Goal: Task Accomplishment & Management: Use online tool/utility

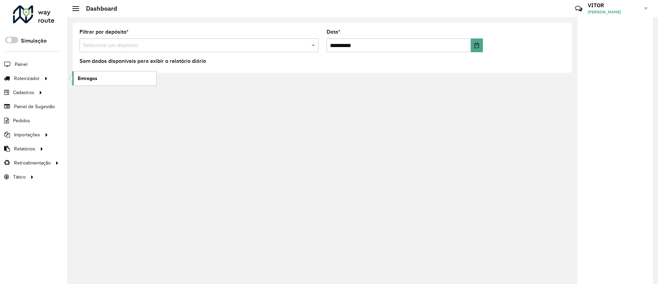
click at [75, 79] on link "Entregas" at bounding box center [114, 78] width 84 height 14
click at [72, 79] on li "Entregas" at bounding box center [114, 78] width 84 height 14
click at [76, 79] on link "Entregas" at bounding box center [114, 78] width 84 height 14
click at [112, 75] on link "Entregas" at bounding box center [114, 78] width 84 height 14
click at [74, 78] on link "Entregas" at bounding box center [114, 78] width 84 height 14
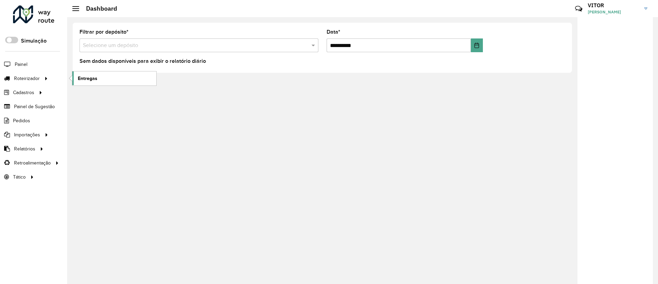
click at [84, 77] on span "Entregas" at bounding box center [88, 78] width 20 height 7
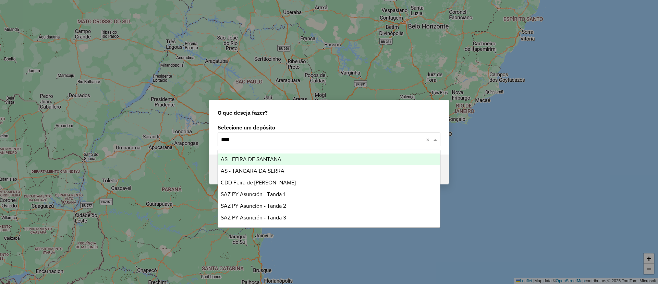
type input "*****"
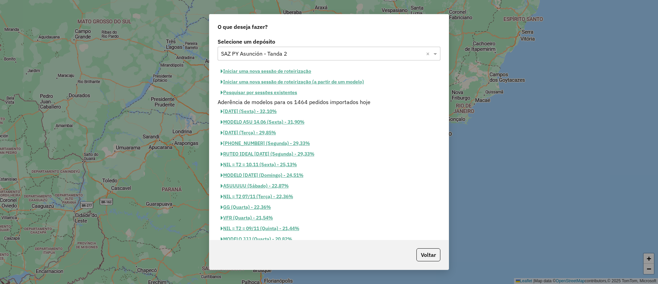
click at [274, 97] on button "Pesquisar por sessões existentes" at bounding box center [259, 92] width 83 height 11
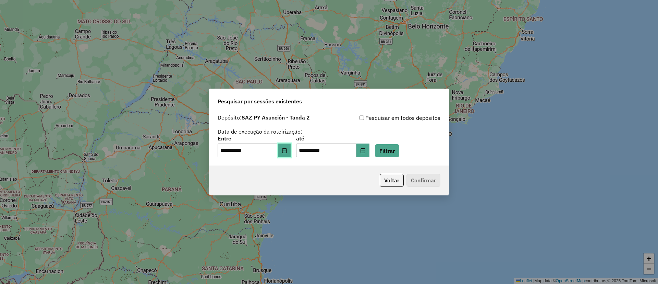
click at [287, 149] on icon "Choose Date" at bounding box center [284, 149] width 4 height 5
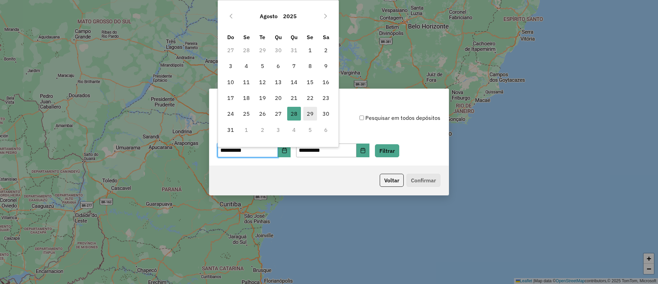
click at [308, 107] on span "29" at bounding box center [310, 114] width 14 height 14
type input "**********"
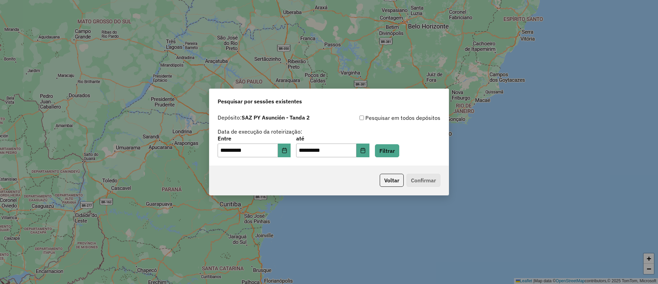
click at [384, 149] on div "**********" at bounding box center [329, 146] width 223 height 21
click at [387, 150] on button "Filtrar" at bounding box center [387, 150] width 24 height 13
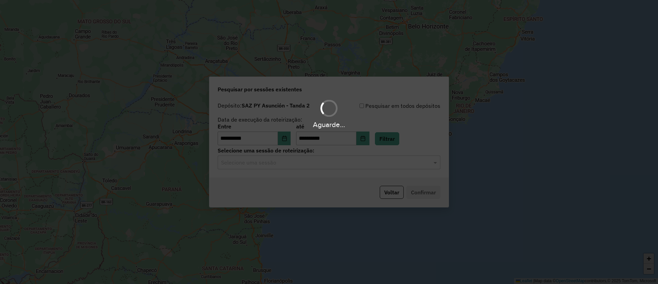
click at [320, 169] on div "Aguarde..." at bounding box center [329, 142] width 658 height 284
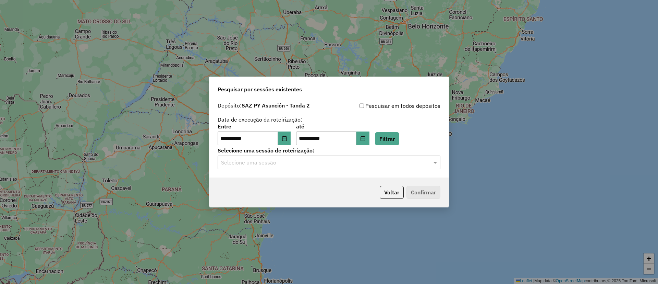
click at [318, 165] on input "text" at bounding box center [322, 162] width 202 height 8
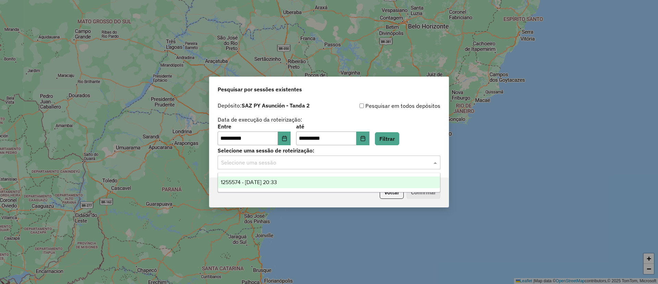
click at [316, 181] on div "1255574 - 29/08/2025 20:33" at bounding box center [329, 182] width 222 height 12
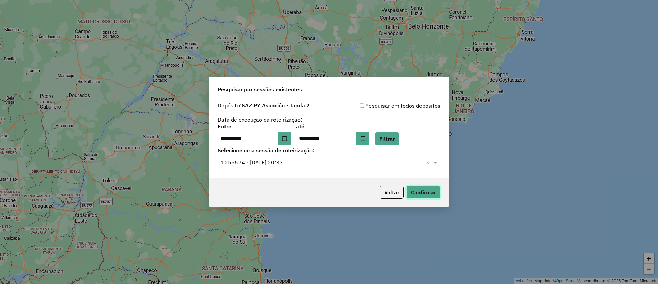
click at [429, 194] on button "Confirmar" at bounding box center [424, 191] width 34 height 13
click at [427, 193] on button "Confirmar" at bounding box center [424, 191] width 34 height 13
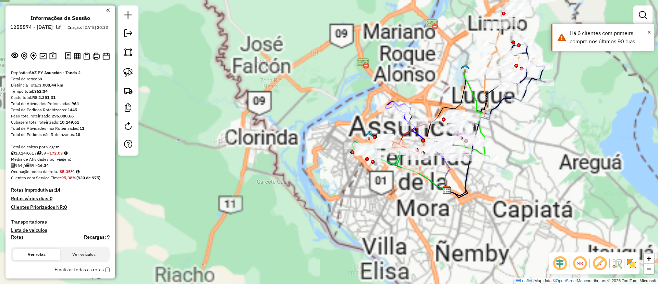
drag, startPoint x: 540, startPoint y: 115, endPoint x: 510, endPoint y: 131, distance: 34.5
click at [510, 131] on div "Janela de atendimento Grade de atendimento Capacidade Transportadoras Veículos …" at bounding box center [329, 142] width 658 height 284
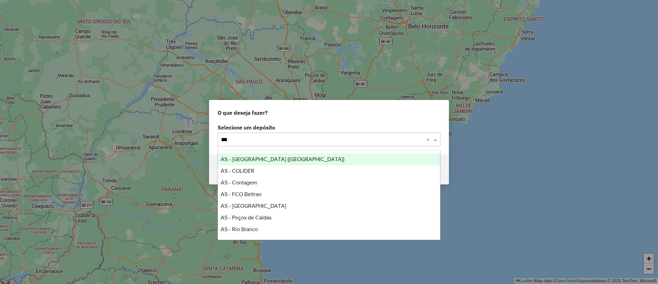
type input "****"
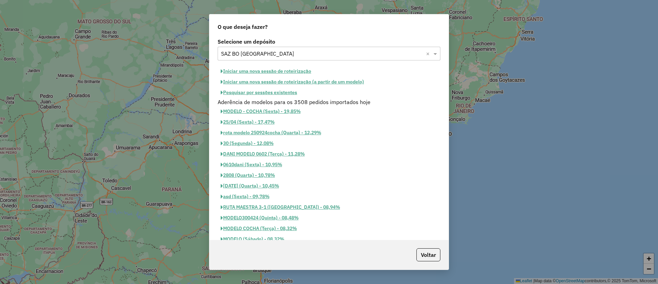
click at [270, 92] on button "Pesquisar por sessões existentes" at bounding box center [259, 92] width 83 height 11
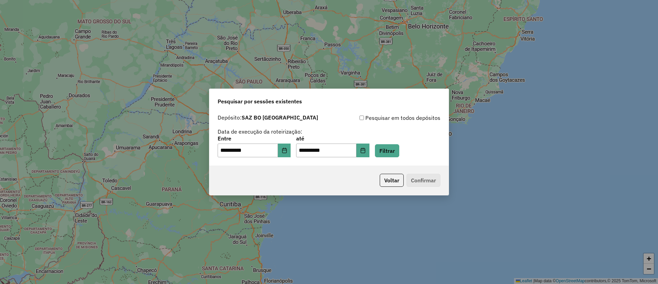
click at [297, 155] on div "**********" at bounding box center [329, 146] width 223 height 21
click at [291, 154] on button "Choose Date" at bounding box center [284, 150] width 13 height 14
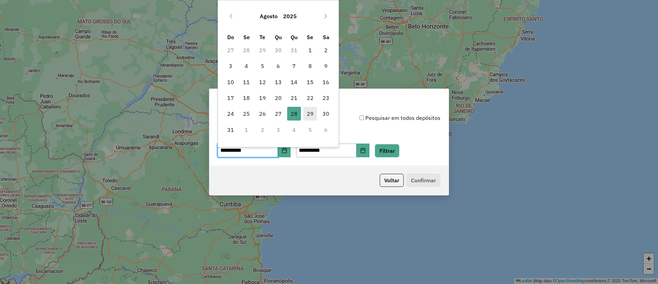
click at [310, 111] on span "29" at bounding box center [310, 114] width 14 height 14
type input "**********"
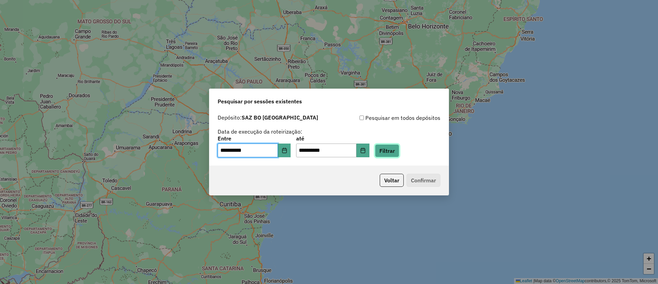
click at [387, 149] on button "Filtrar" at bounding box center [387, 150] width 24 height 13
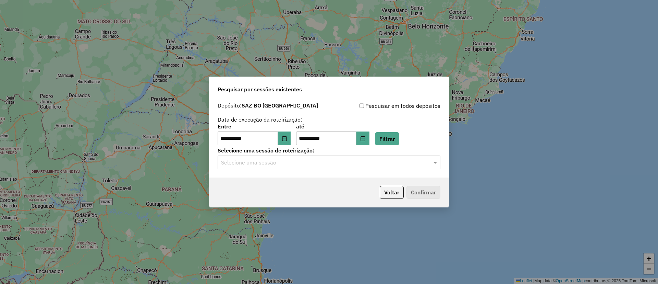
click at [385, 167] on hb-app "**********" at bounding box center [329, 142] width 658 height 284
click at [379, 165] on input "text" at bounding box center [322, 162] width 202 height 8
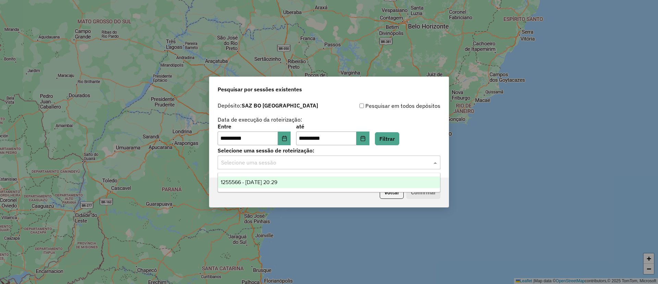
click at [364, 179] on div "1255566 - 29/08/2025 20:29" at bounding box center [329, 182] width 222 height 12
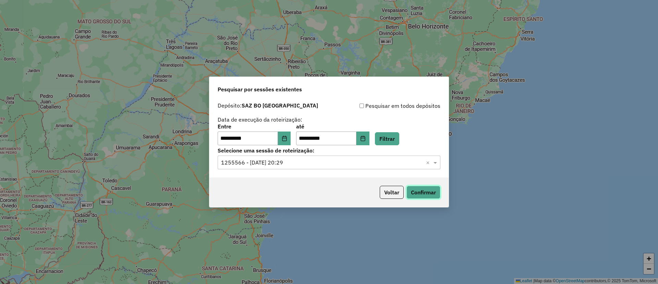
click at [421, 192] on button "Confirmar" at bounding box center [424, 191] width 34 height 13
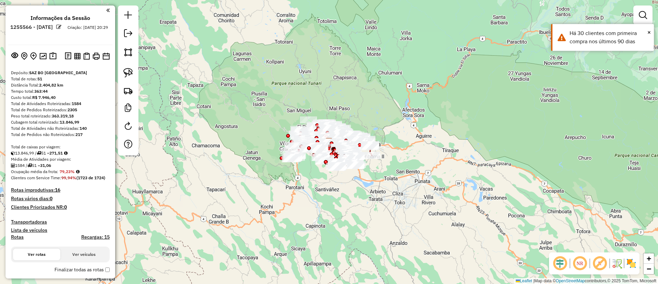
click at [333, 207] on div "Janela de atendimento Grade de atendimento Capacidade Transportadoras Veículos …" at bounding box center [329, 142] width 658 height 284
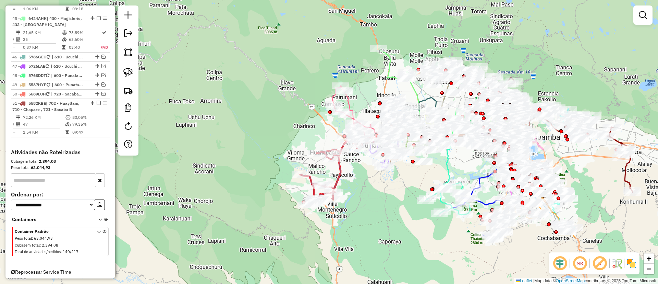
scroll to position [1736, 0]
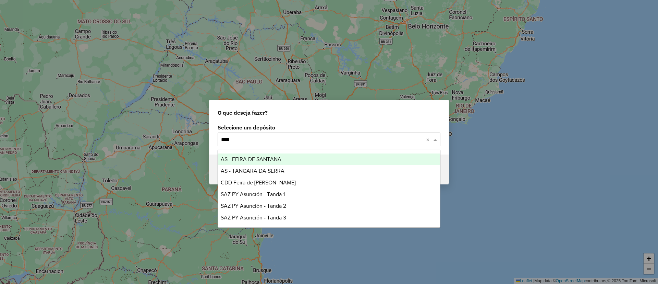
type input "*****"
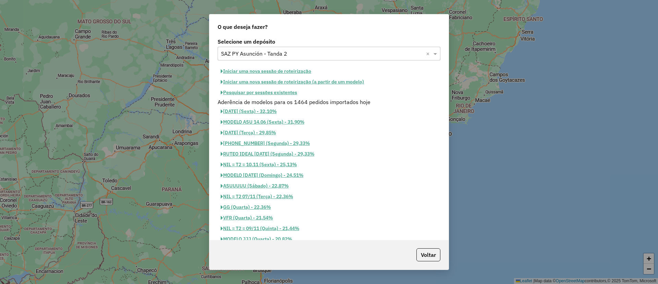
click at [264, 93] on button "Pesquisar por sessões existentes" at bounding box center [259, 92] width 83 height 11
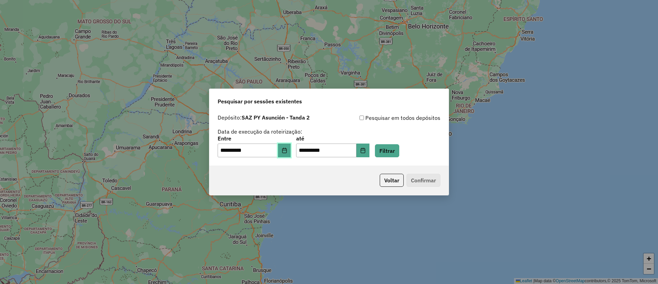
click at [287, 151] on icon "Choose Date" at bounding box center [284, 149] width 5 height 5
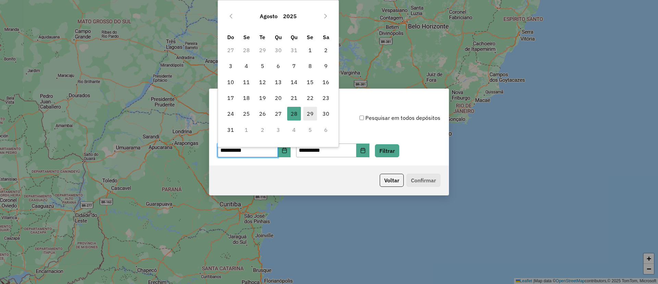
click at [310, 108] on span "29" at bounding box center [310, 114] width 14 height 14
type input "**********"
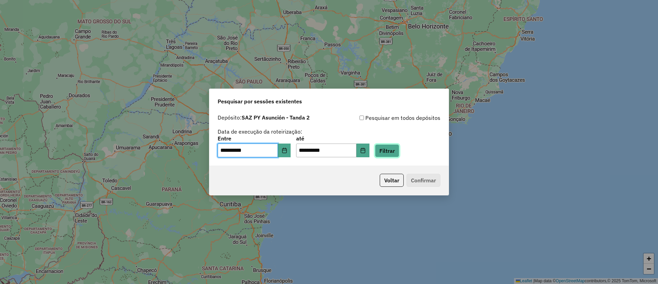
click at [399, 148] on button "Filtrar" at bounding box center [387, 150] width 24 height 13
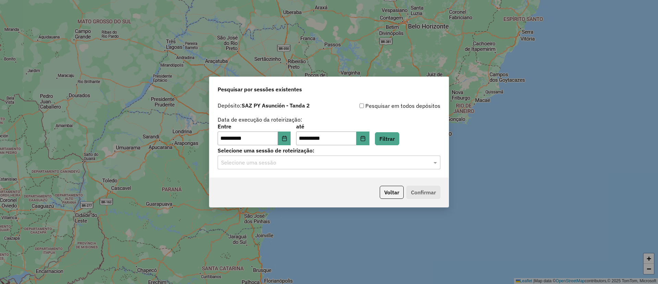
click at [310, 162] on input "text" at bounding box center [322, 162] width 202 height 8
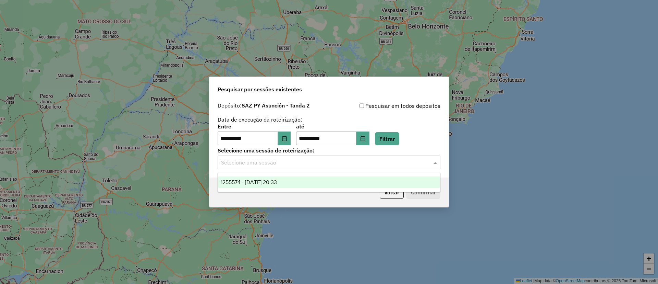
click at [301, 176] on div "1255574 - [DATE] 20:33" at bounding box center [329, 182] width 222 height 12
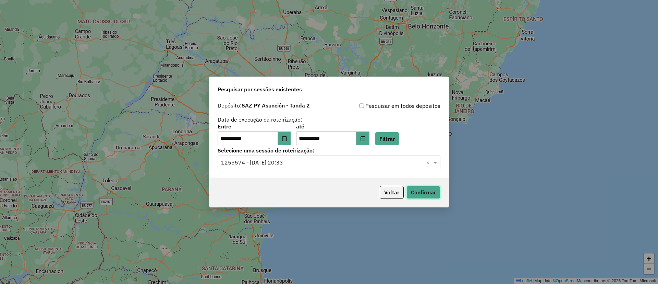
click at [436, 193] on button "Confirmar" at bounding box center [424, 191] width 34 height 13
click at [440, 195] on button "Confirmar" at bounding box center [424, 191] width 34 height 13
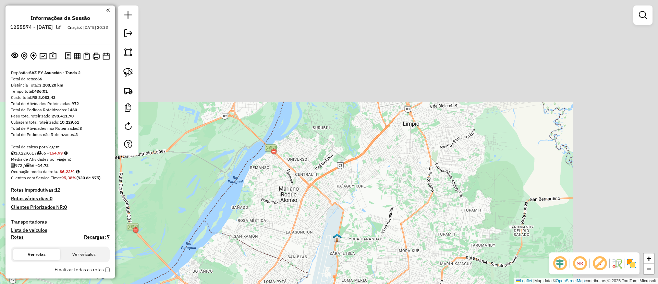
drag, startPoint x: 357, startPoint y: 101, endPoint x: 258, endPoint y: 227, distance: 160.4
click at [258, 227] on div "Janela de atendimento Grade de atendimento Capacidade Transportadoras Veículos …" at bounding box center [329, 142] width 658 height 284
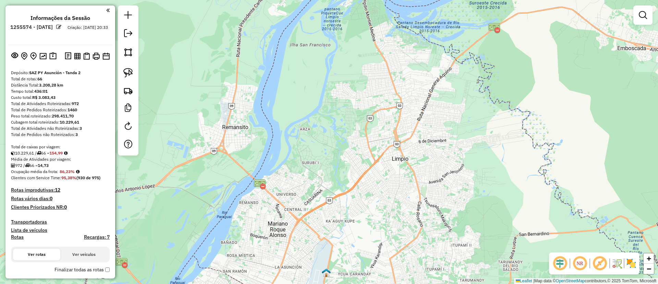
drag, startPoint x: 357, startPoint y: 99, endPoint x: 318, endPoint y: 198, distance: 106.5
click at [318, 198] on div "Janela de atendimento Grade de atendimento Capacidade Transportadoras Veículos …" at bounding box center [329, 142] width 658 height 284
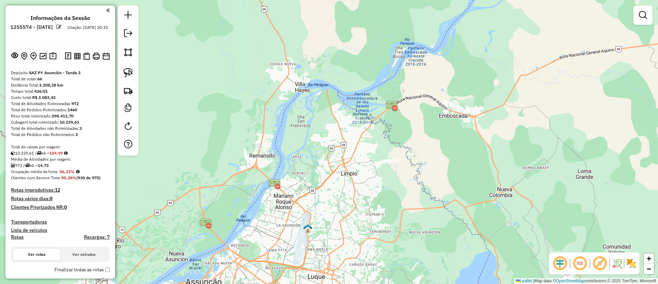
drag, startPoint x: 300, startPoint y: 184, endPoint x: 313, endPoint y: 136, distance: 50.2
click at [313, 136] on div "Janela de atendimento Grade de atendimento Capacidade Transportadoras Veículos …" at bounding box center [329, 142] width 658 height 284
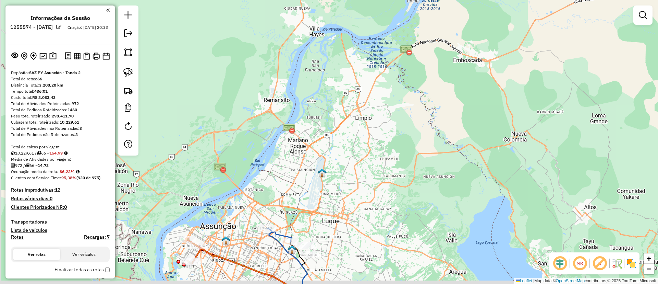
drag, startPoint x: 310, startPoint y: 168, endPoint x: 313, endPoint y: 140, distance: 28.6
click at [313, 140] on div "Janela de atendimento Grade de atendimento Capacidade Transportadoras Veículos …" at bounding box center [329, 142] width 658 height 284
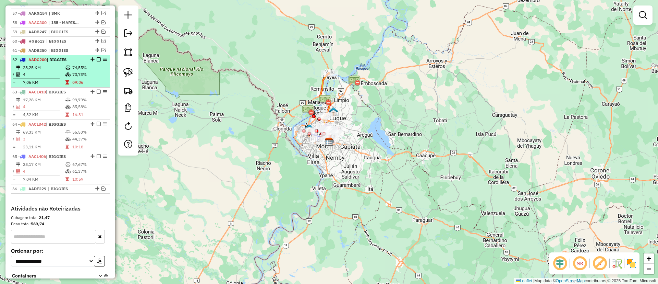
scroll to position [771, 0]
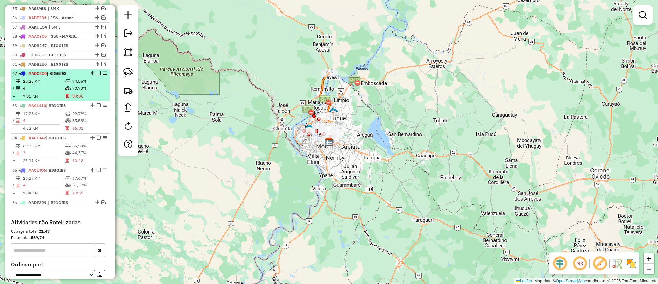
select select "**********"
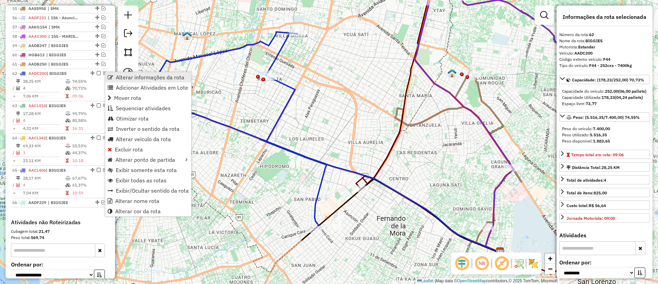
click at [150, 79] on span "Alterar informações da rota" at bounding box center [150, 76] width 69 height 5
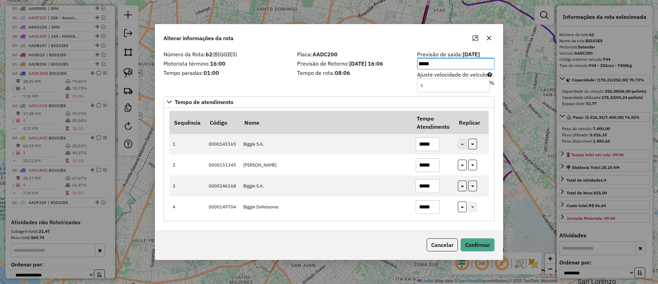
click at [474, 84] on input "Ajuste velocidade do veículo : %" at bounding box center [453, 86] width 73 height 14
type input "****"
click at [483, 243] on button "Confirmar" at bounding box center [478, 244] width 34 height 13
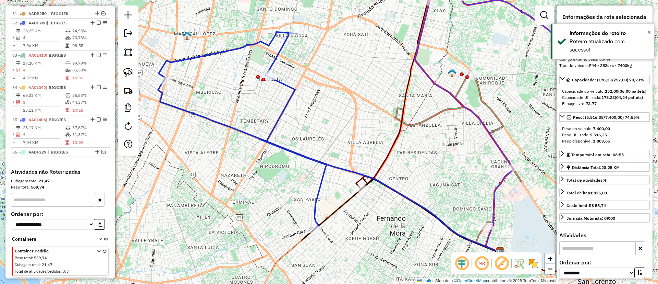
scroll to position [835, 0]
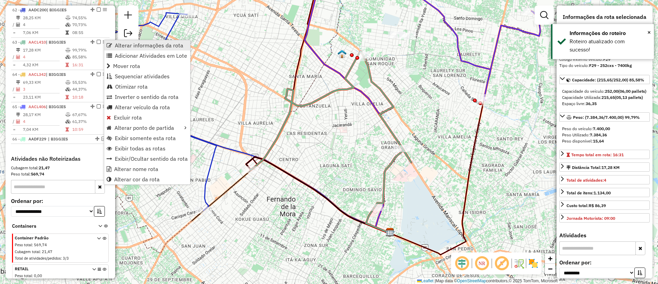
click at [117, 44] on span "Alterar informações da rota" at bounding box center [149, 45] width 69 height 5
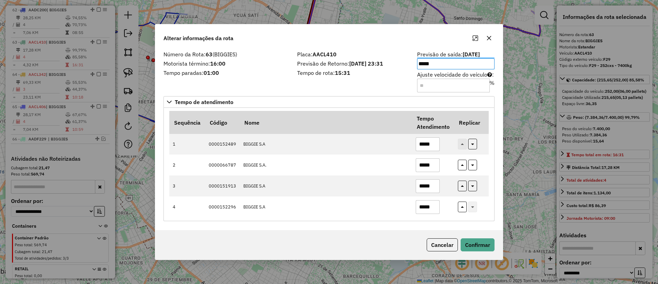
click at [460, 87] on input "Ajuste velocidade do veículo : %" at bounding box center [453, 86] width 73 height 14
type input "****"
click at [476, 238] on button "Confirmar" at bounding box center [478, 244] width 34 height 13
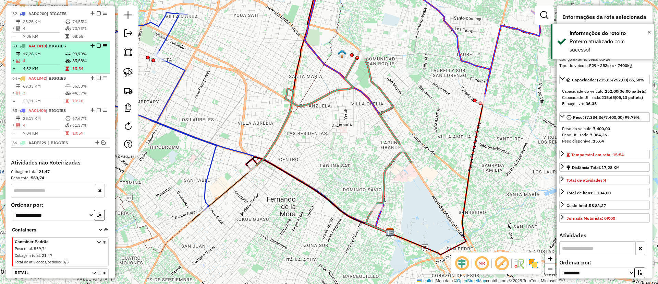
scroll to position [816, 0]
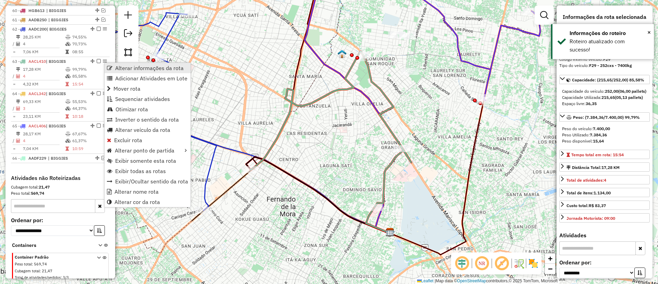
click at [135, 70] on span "Alterar informações da rota" at bounding box center [149, 67] width 69 height 5
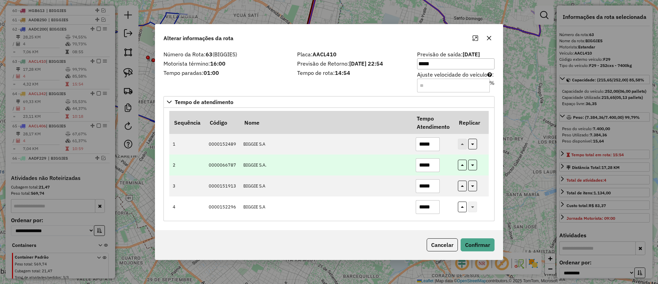
click at [362, 159] on td "BIGGIE S.A." at bounding box center [326, 164] width 172 height 21
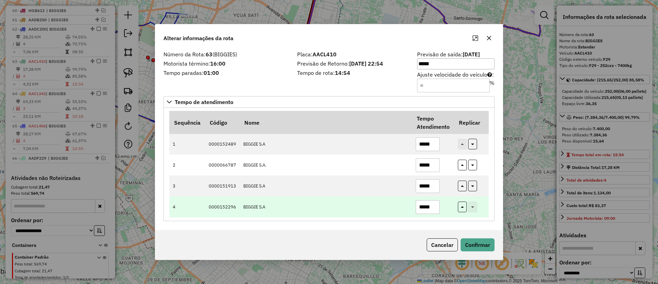
click at [421, 205] on input "*****" at bounding box center [428, 207] width 24 height 14
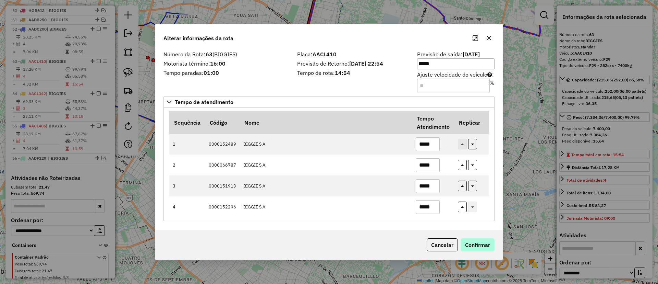
type input "*****"
click at [490, 250] on button "Confirmar" at bounding box center [478, 244] width 34 height 13
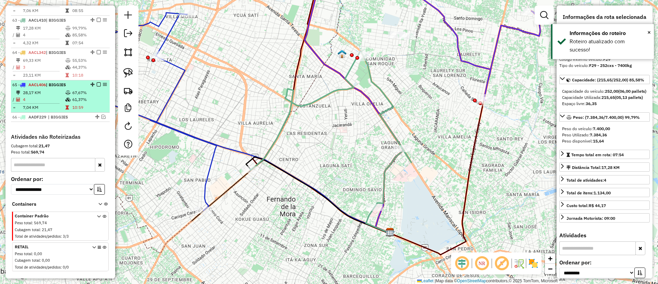
scroll to position [867, 0]
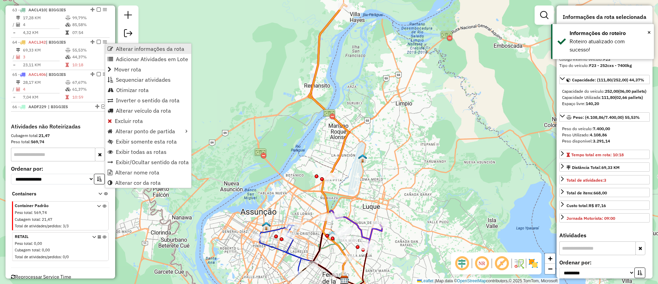
click at [141, 48] on span "Alterar informações da rota" at bounding box center [150, 48] width 69 height 5
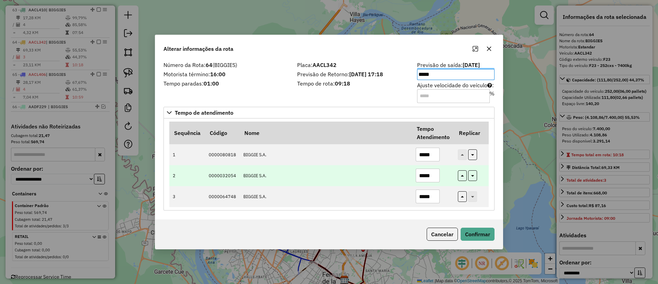
click at [420, 175] on input "*****" at bounding box center [428, 175] width 24 height 14
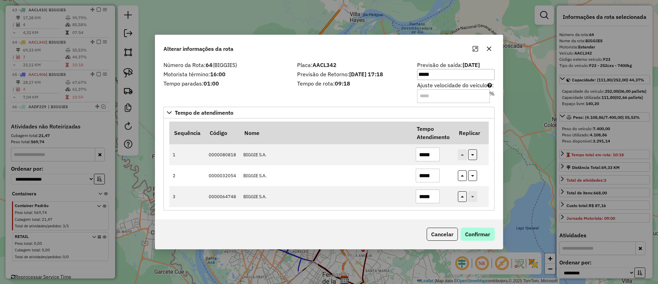
type input "*****"
click at [478, 233] on button "Confirmar" at bounding box center [478, 233] width 34 height 13
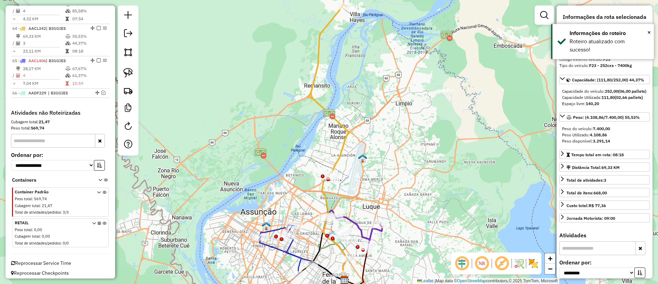
scroll to position [885, 0]
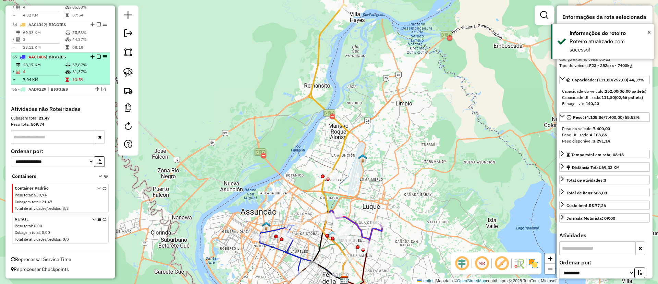
drag, startPoint x: 107, startPoint y: 58, endPoint x: 71, endPoint y: 62, distance: 36.2
click at [72, 62] on td "67,67%" at bounding box center [89, 64] width 35 height 7
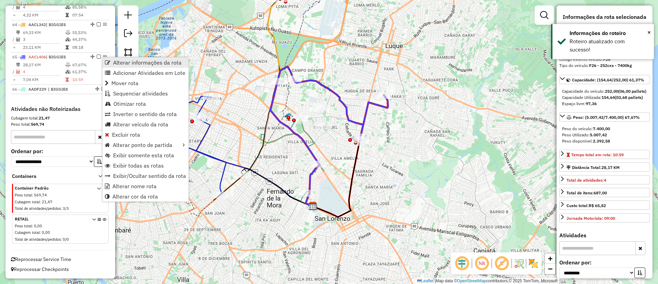
click at [113, 65] on span "Alterar informações da rota" at bounding box center [147, 62] width 69 height 5
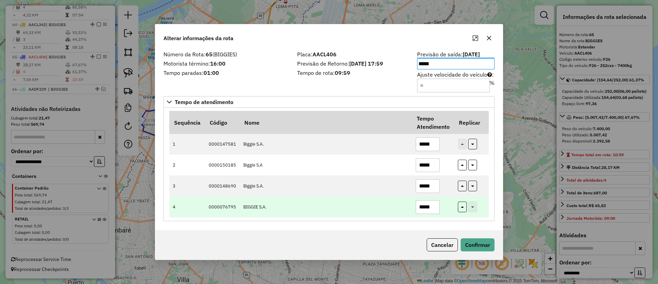
click at [424, 203] on input "*****" at bounding box center [428, 207] width 24 height 14
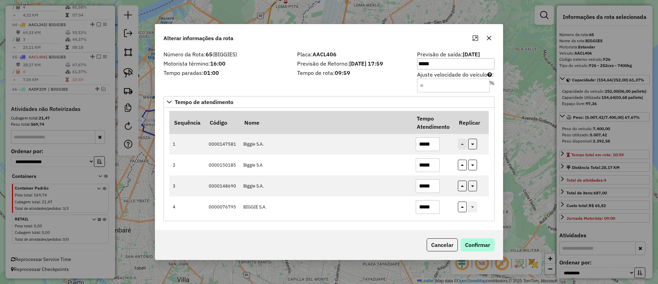
type input "*****"
click at [467, 247] on button "Confirmar" at bounding box center [478, 244] width 34 height 13
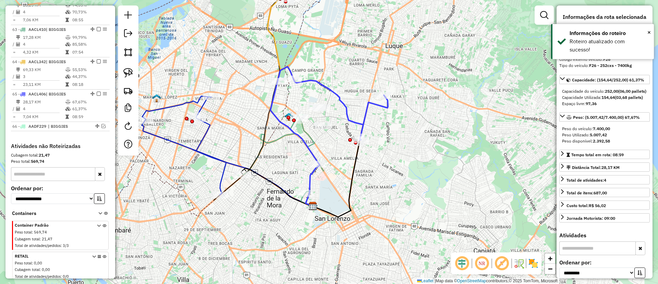
scroll to position [833, 0]
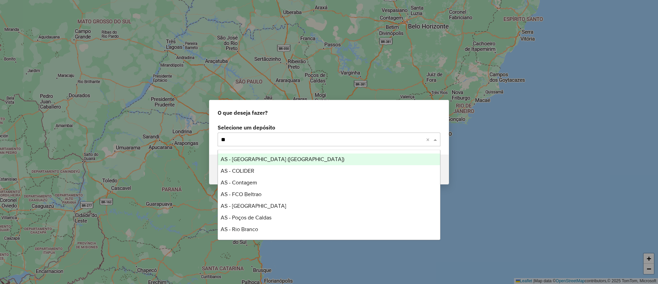
type input "***"
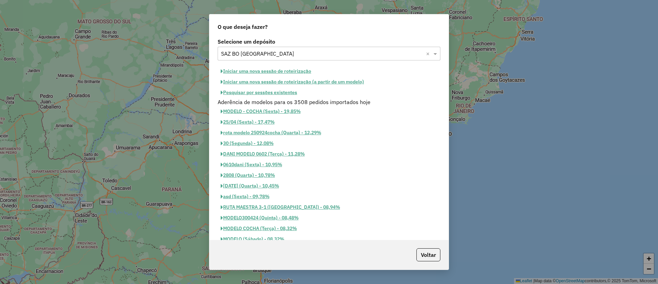
click at [265, 95] on button "Pesquisar por sessões existentes" at bounding box center [259, 92] width 83 height 11
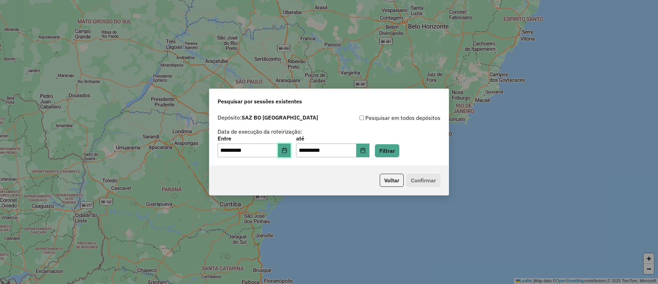
click at [291, 152] on button "Choose Date" at bounding box center [284, 150] width 13 height 14
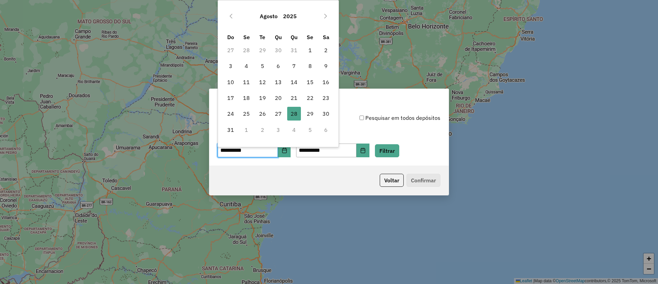
click at [307, 106] on td "29" at bounding box center [310, 114] width 16 height 16
click at [309, 110] on span "29" at bounding box center [310, 114] width 14 height 14
type input "**********"
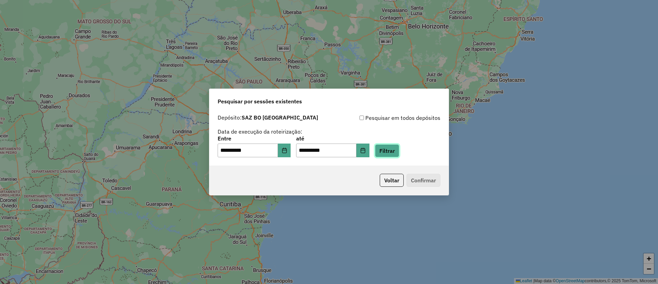
click at [391, 149] on button "Filtrar" at bounding box center [387, 150] width 24 height 13
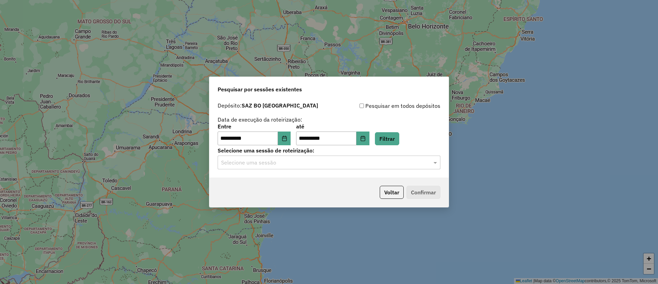
click at [362, 168] on div "Selecione uma sessão" at bounding box center [329, 162] width 223 height 14
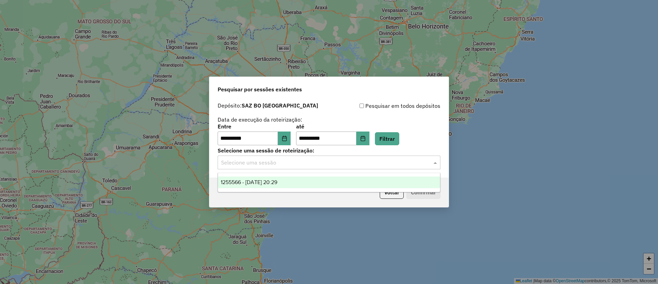
click at [352, 177] on div "1255566 - [DATE] 20:29" at bounding box center [329, 182] width 222 height 12
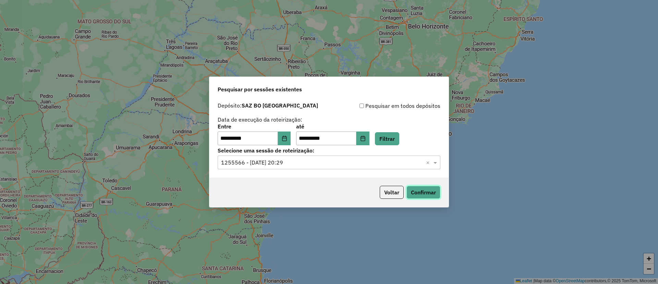
click at [427, 188] on button "Confirmar" at bounding box center [424, 191] width 34 height 13
click at [439, 199] on div "Voltar Confirmar" at bounding box center [328, 191] width 239 height 29
click at [422, 188] on button "Confirmar" at bounding box center [424, 191] width 34 height 13
click at [427, 188] on button "Confirmar" at bounding box center [424, 191] width 34 height 13
click at [375, 193] on div "Voltar Confirmar" at bounding box center [328, 191] width 239 height 29
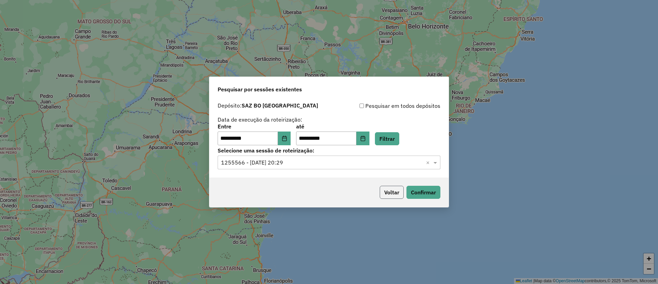
click at [382, 195] on button "Voltar" at bounding box center [392, 191] width 24 height 13
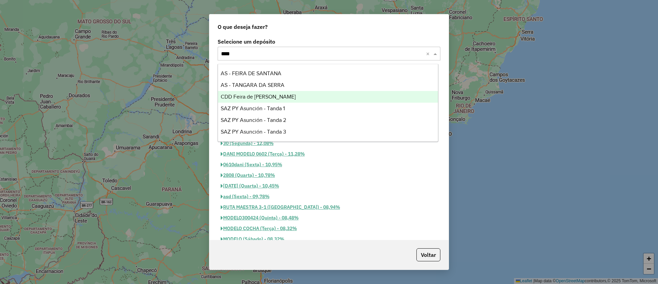
type input "*****"
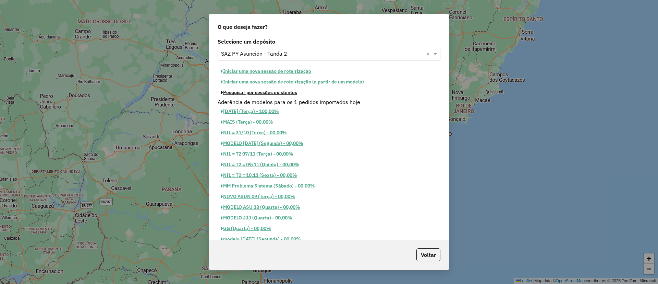
click at [291, 94] on button "Pesquisar por sessões existentes" at bounding box center [259, 92] width 83 height 11
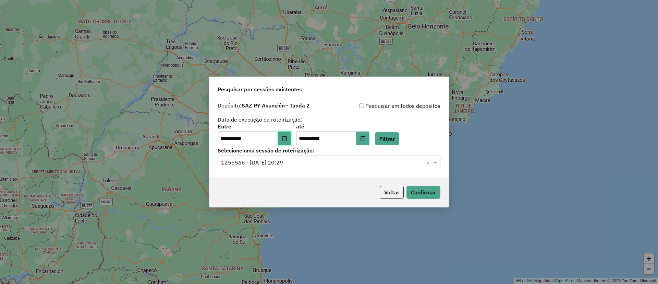
click at [291, 133] on button "Choose Date" at bounding box center [284, 138] width 13 height 14
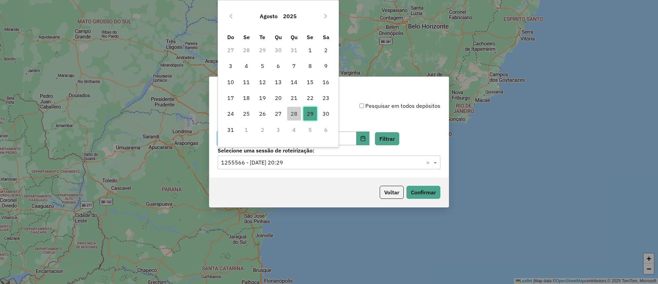
click at [313, 116] on span "29" at bounding box center [310, 114] width 14 height 14
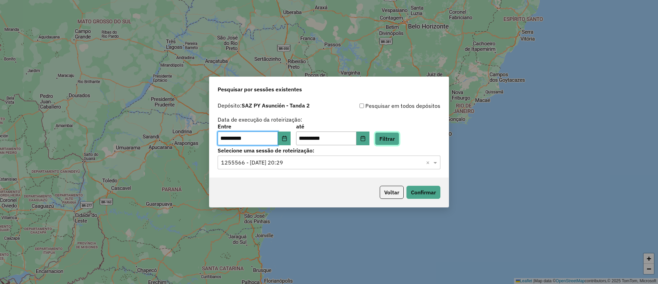
click at [399, 137] on button "Filtrar" at bounding box center [387, 138] width 24 height 13
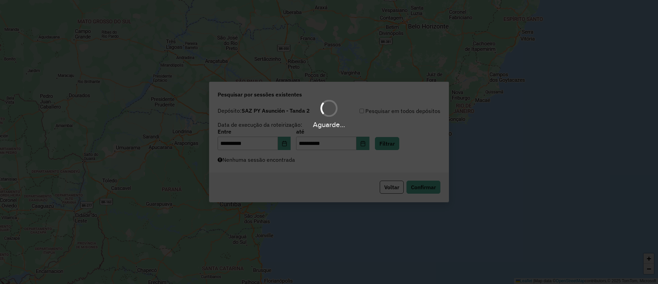
click at [372, 164] on div "Aguarde..." at bounding box center [329, 142] width 658 height 284
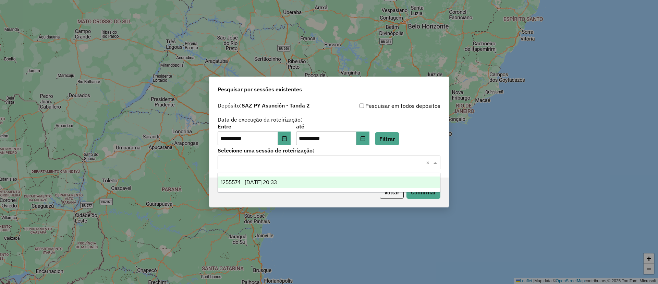
click at [354, 165] on input "text" at bounding box center [322, 162] width 202 height 8
click at [333, 182] on div "1255574 - 29/08/2025 20:33" at bounding box center [329, 182] width 222 height 12
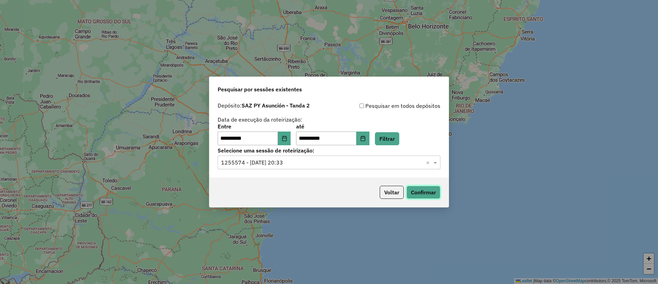
click at [417, 192] on button "Confirmar" at bounding box center [424, 191] width 34 height 13
click at [610, 137] on div "**********" at bounding box center [329, 142] width 658 height 284
click at [392, 201] on div "Voltar Confirmar" at bounding box center [328, 191] width 239 height 29
click at [386, 195] on button "Voltar" at bounding box center [392, 191] width 24 height 13
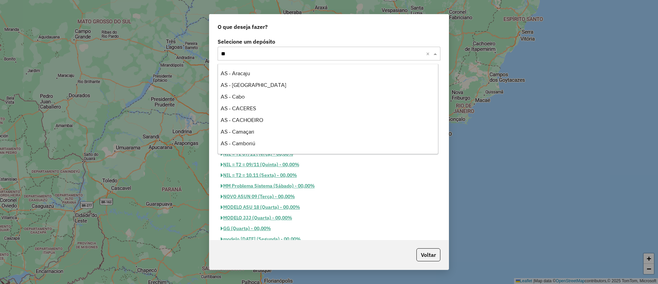
scroll to position [232, 0]
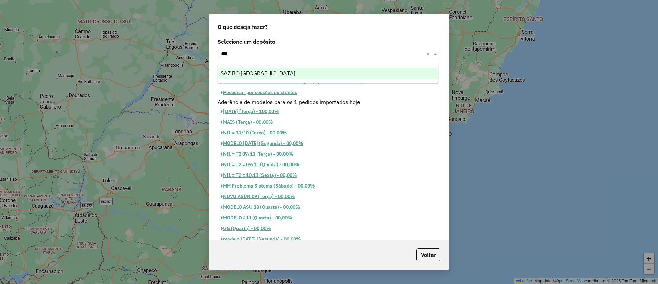
type input "****"
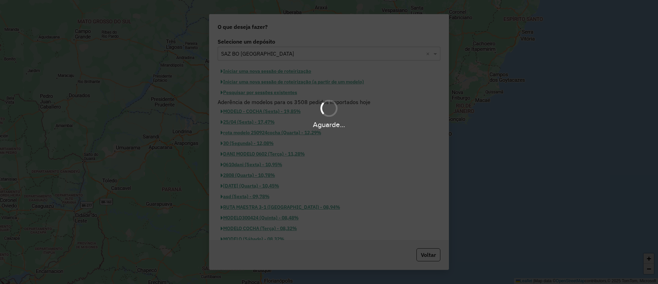
click at [274, 94] on div "Aguarde..." at bounding box center [329, 142] width 658 height 284
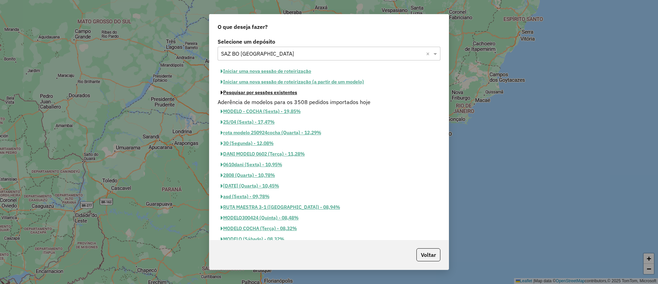
click at [274, 94] on button "Pesquisar por sessões existentes" at bounding box center [259, 92] width 83 height 11
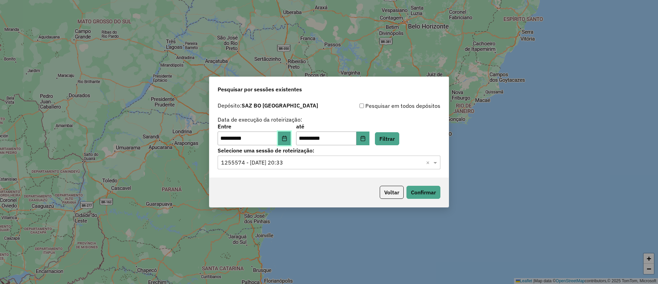
click at [287, 139] on icon "Choose Date" at bounding box center [284, 137] width 5 height 5
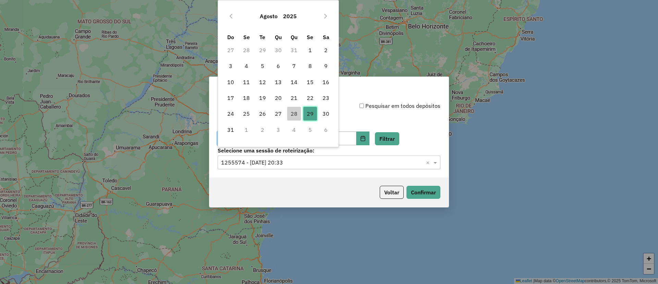
click at [315, 114] on span "29" at bounding box center [310, 114] width 14 height 14
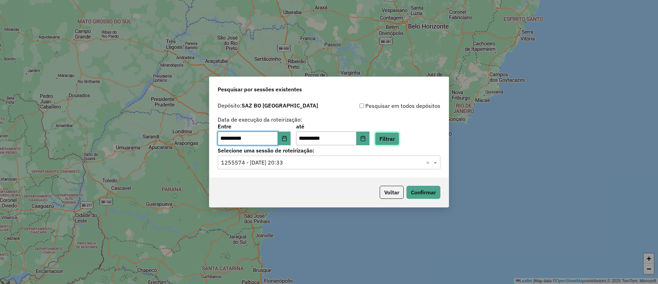
click at [397, 136] on button "Filtrar" at bounding box center [387, 138] width 24 height 13
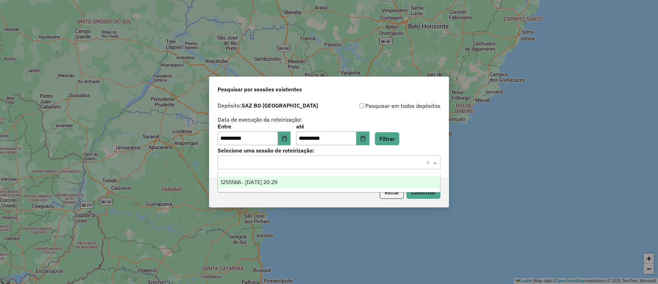
click at [301, 162] on input "text" at bounding box center [322, 162] width 202 height 8
click at [300, 173] on ng-dropdown-panel "1255566 - 29/08/2025 20:29" at bounding box center [329, 182] width 223 height 20
click at [302, 177] on div "1255566 - 29/08/2025 20:29" at bounding box center [329, 182] width 222 height 12
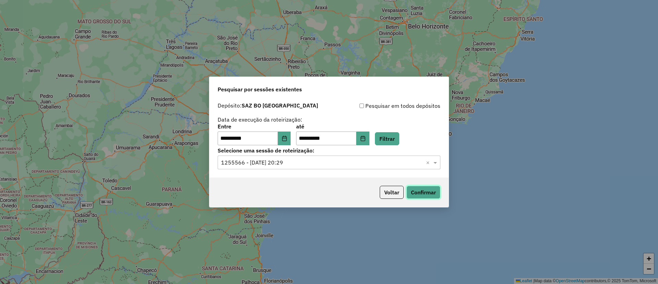
click at [422, 195] on button "Confirmar" at bounding box center [424, 191] width 34 height 13
click at [431, 190] on button "Confirmar" at bounding box center [424, 191] width 34 height 13
click at [387, 189] on button "Voltar" at bounding box center [392, 191] width 24 height 13
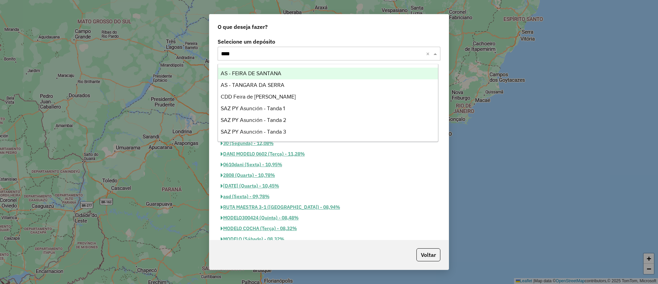
type input "*****"
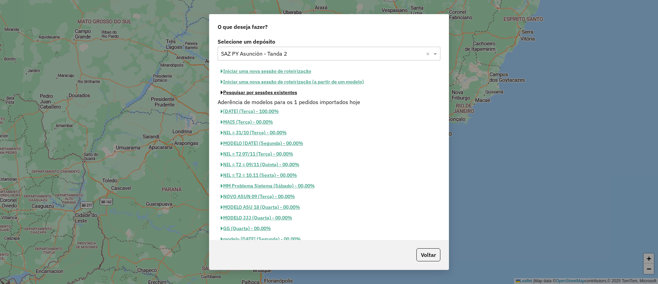
click at [280, 92] on button "Pesquisar por sessões existentes" at bounding box center [259, 92] width 83 height 11
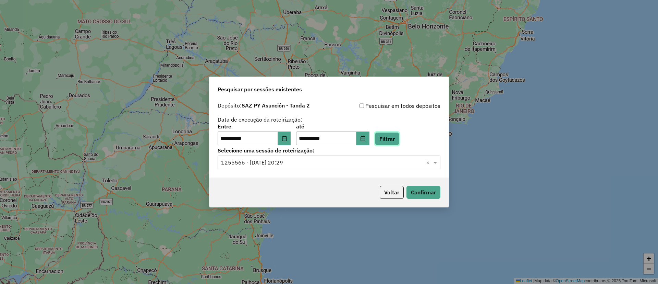
click at [399, 142] on button "Filtrar" at bounding box center [387, 138] width 24 height 13
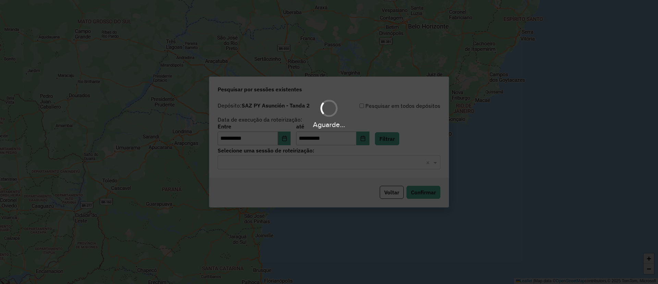
click at [372, 159] on hb-app "**********" at bounding box center [329, 142] width 658 height 284
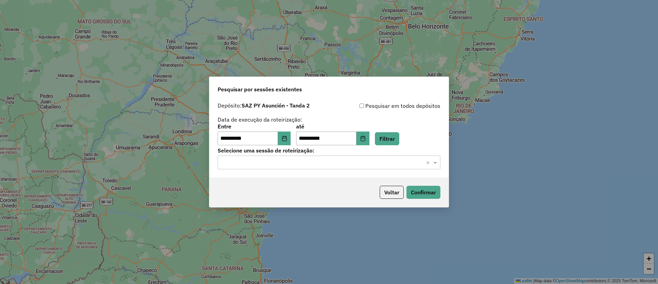
click at [365, 164] on input "text" at bounding box center [322, 162] width 202 height 8
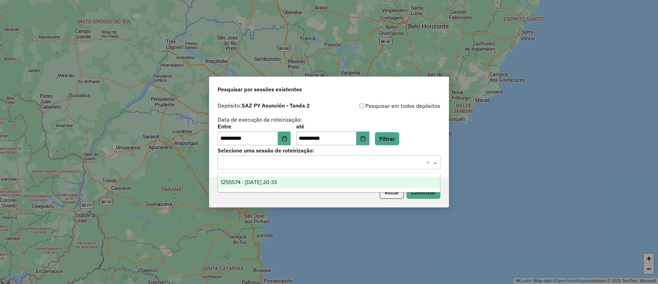
click at [345, 177] on div "1255574 - 29/08/2025 20:33" at bounding box center [329, 182] width 222 height 12
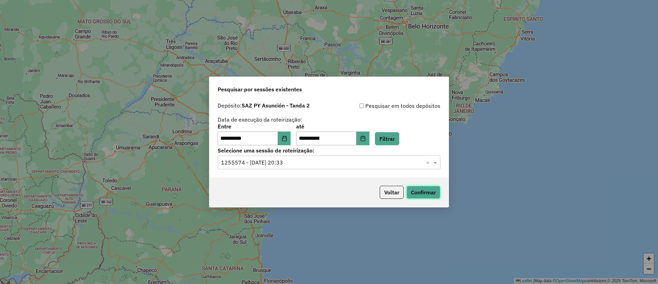
click at [423, 189] on button "Confirmar" at bounding box center [424, 191] width 34 height 13
click at [397, 190] on button "Voltar" at bounding box center [392, 191] width 24 height 13
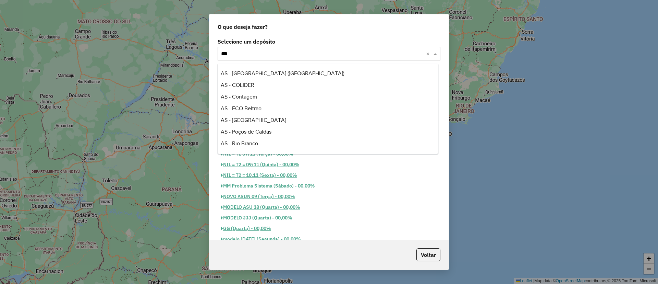
type input "****"
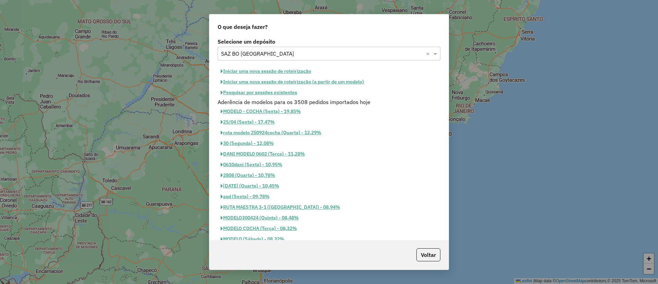
click at [245, 91] on button "Pesquisar por sessões existentes" at bounding box center [259, 92] width 83 height 11
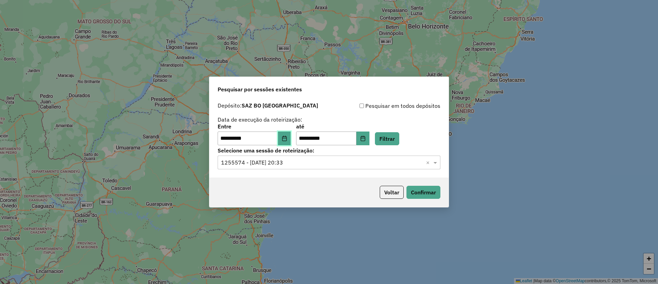
click at [287, 140] on icon "Choose Date" at bounding box center [284, 137] width 5 height 5
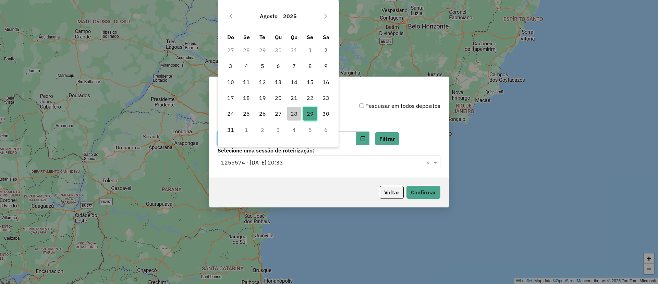
click at [306, 112] on span "29" at bounding box center [310, 114] width 14 height 14
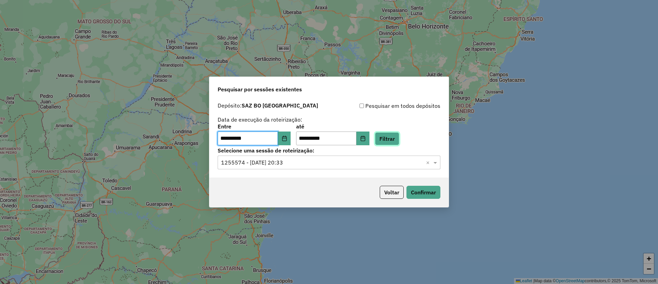
click at [394, 135] on button "Filtrar" at bounding box center [387, 138] width 24 height 13
click at [357, 167] on div "Selecione uma sessão × ×" at bounding box center [329, 162] width 223 height 14
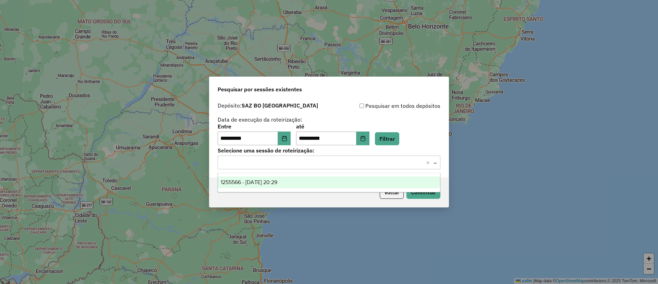
click at [353, 176] on div "1255566 - 29/08/2025 20:29" at bounding box center [329, 182] width 222 height 12
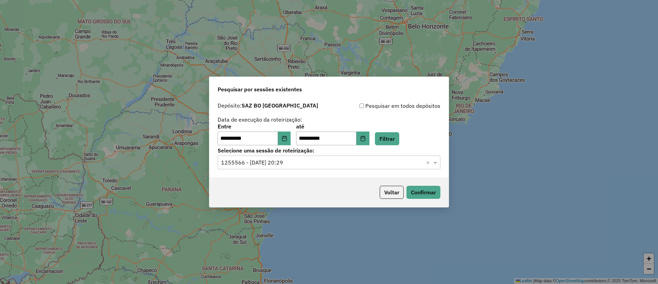
click at [442, 192] on div "Voltar Confirmar" at bounding box center [328, 191] width 239 height 29
click at [434, 192] on button "Confirmar" at bounding box center [424, 191] width 34 height 13
click at [435, 186] on button "Confirmar" at bounding box center [424, 191] width 34 height 13
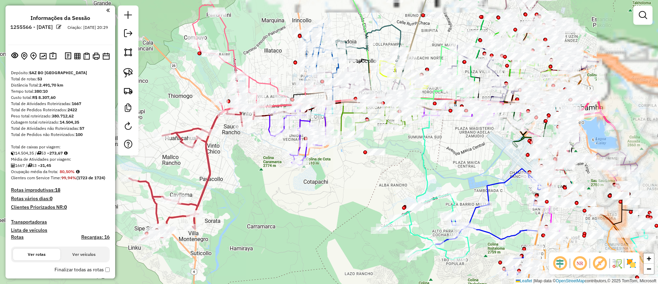
drag, startPoint x: 301, startPoint y: 174, endPoint x: 358, endPoint y: 175, distance: 56.9
click at [358, 175] on div "Janela de atendimento Grade de atendimento Capacidade Transportadoras Veículos …" at bounding box center [329, 142] width 658 height 284
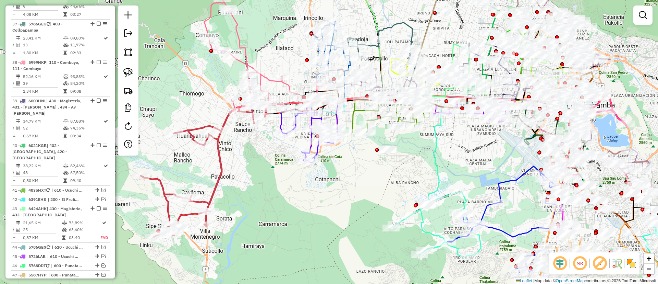
scroll to position [1400, 0]
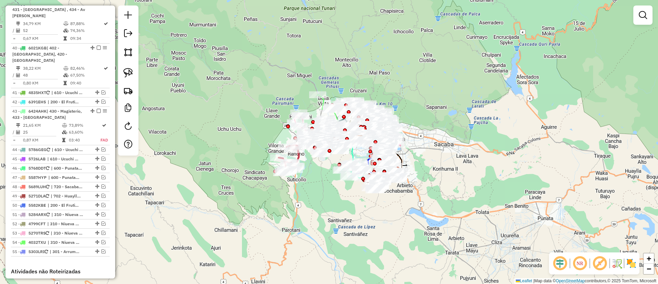
scroll to position [1543, 0]
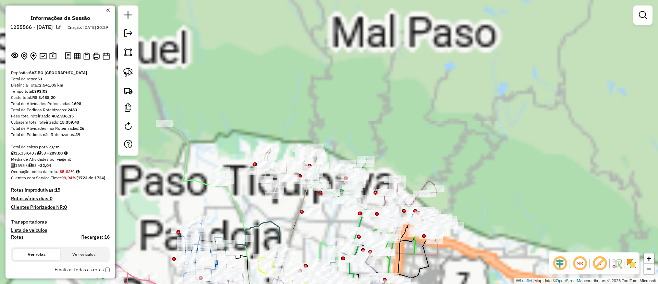
drag, startPoint x: 366, startPoint y: 121, endPoint x: 419, endPoint y: 33, distance: 103.1
click at [420, 29] on div "Janela de atendimento Grade de atendimento Capacidade Transportadoras Veículos …" at bounding box center [329, 142] width 658 height 284
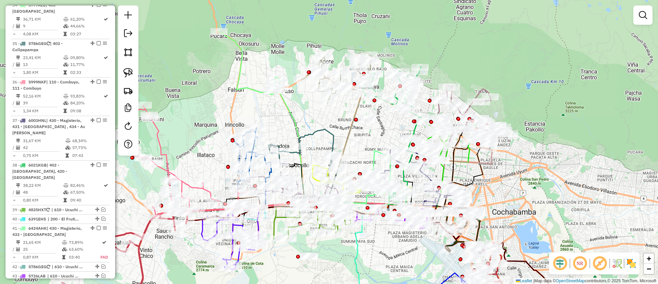
scroll to position [1131, 0]
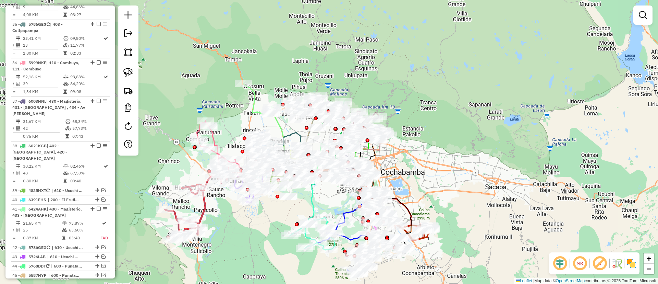
drag, startPoint x: 158, startPoint y: 157, endPoint x: 158, endPoint y: 151, distance: 6.2
click at [158, 151] on div "Janela de atendimento Grade de atendimento Capacidade Transportadoras Veículos …" at bounding box center [329, 142] width 658 height 284
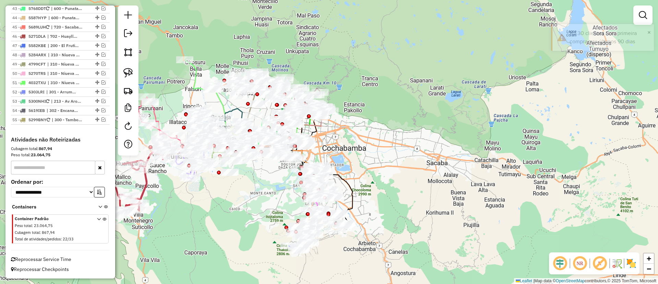
scroll to position [1169, 0]
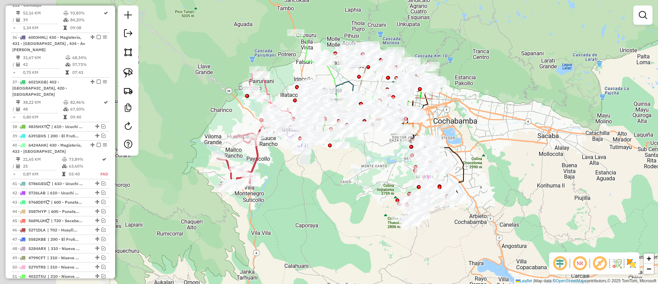
click at [487, 89] on div "Janela de atendimento Grade de atendimento Capacidade Transportadoras Veículos …" at bounding box center [329, 142] width 658 height 284
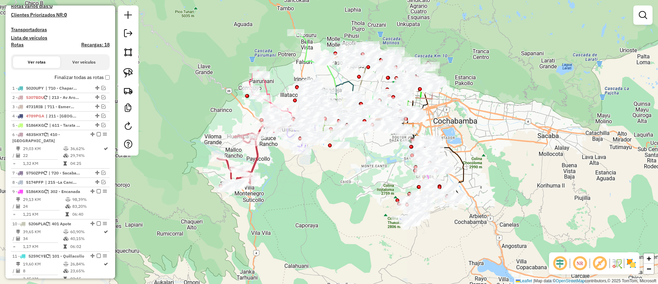
scroll to position [0, 0]
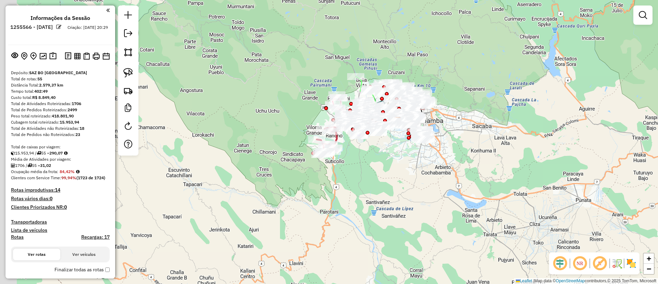
click at [488, 96] on div "Janela de atendimento Grade de atendimento Capacidade Transportadoras Veículos …" at bounding box center [329, 142] width 658 height 284
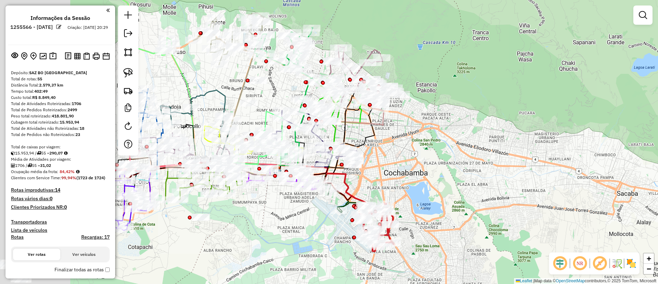
drag, startPoint x: 438, startPoint y: 107, endPoint x: 502, endPoint y: 101, distance: 63.7
click at [518, 98] on div "Janela de atendimento Grade de atendimento Capacidade Transportadoras Veículos …" at bounding box center [329, 142] width 658 height 284
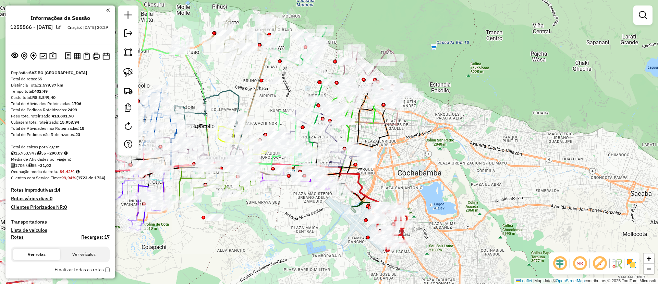
drag, startPoint x: 453, startPoint y: 107, endPoint x: 548, endPoint y: 91, distance: 96.1
click at [548, 91] on div "Janela de atendimento Grade de atendimento Capacidade Transportadoras Veículos …" at bounding box center [329, 142] width 658 height 284
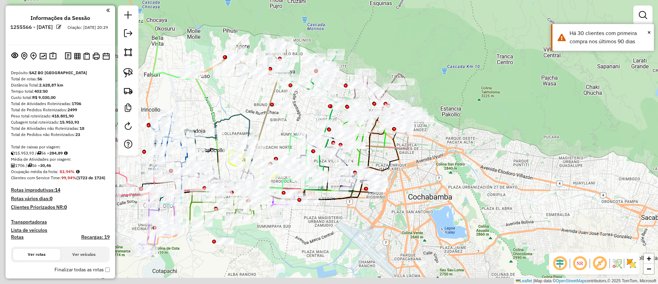
drag, startPoint x: 450, startPoint y: 91, endPoint x: 495, endPoint y: 60, distance: 55.2
click at [495, 60] on div "Janela de atendimento Grade de atendimento Capacidade Transportadoras Veículos …" at bounding box center [329, 142] width 658 height 284
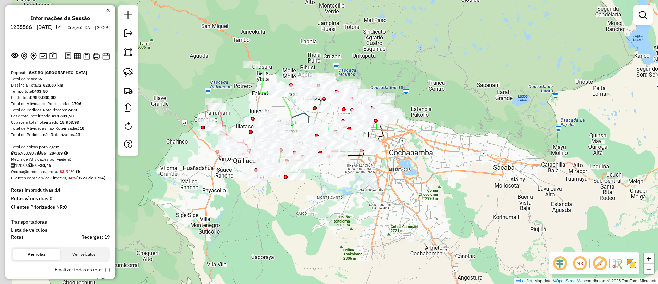
drag, startPoint x: 252, startPoint y: 194, endPoint x: 297, endPoint y: 195, distance: 44.6
click at [297, 195] on div "Janela de atendimento Grade de atendimento Capacidade Transportadoras Veículos …" at bounding box center [329, 142] width 658 height 284
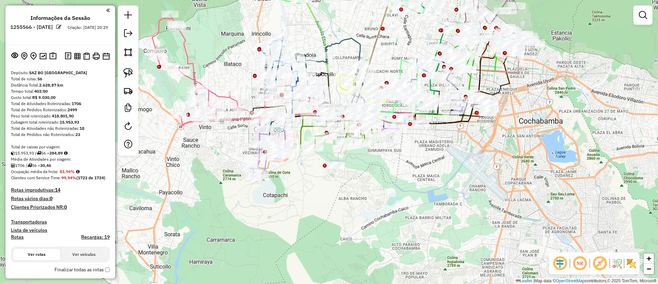
drag, startPoint x: 289, startPoint y: 207, endPoint x: 303, endPoint y: 208, distance: 13.8
click at [303, 207] on div "Janela de atendimento Grade de atendimento Capacidade Transportadoras Veículos …" at bounding box center [329, 142] width 658 height 284
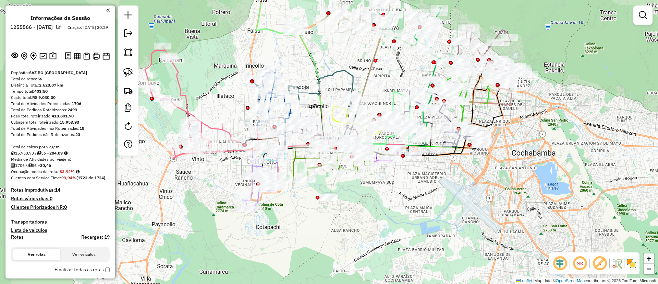
drag, startPoint x: 285, startPoint y: 211, endPoint x: 267, endPoint y: 242, distance: 35.5
click at [267, 241] on div "Janela de atendimento Grade de atendimento Capacidade Transportadoras Veículos …" at bounding box center [329, 142] width 658 height 284
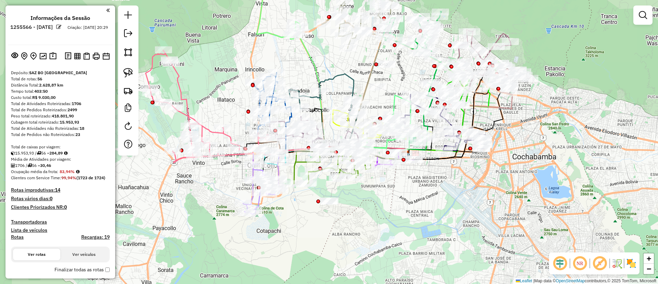
drag, startPoint x: 457, startPoint y: 211, endPoint x: 458, endPoint y: 229, distance: 17.9
click at [458, 229] on div "Janela de atendimento Grade de atendimento Capacidade Transportadoras Veículos …" at bounding box center [329, 142] width 658 height 284
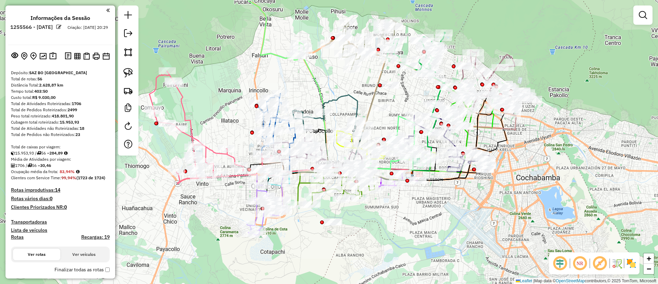
drag, startPoint x: 464, startPoint y: 220, endPoint x: 464, endPoint y: 227, distance: 6.2
click at [464, 227] on div "Janela de atendimento Grade de atendimento Capacidade Transportadoras Veículos …" at bounding box center [329, 142] width 658 height 284
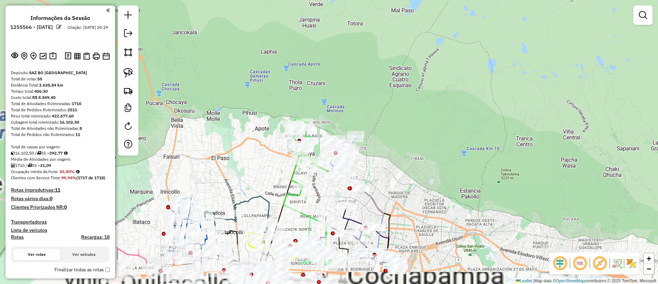
drag, startPoint x: 440, startPoint y: 52, endPoint x: 451, endPoint y: 41, distance: 15.5
click at [451, 41] on div "Janela de atendimento Grade de atendimento Capacidade Transportadoras Veículos …" at bounding box center [329, 142] width 658 height 284
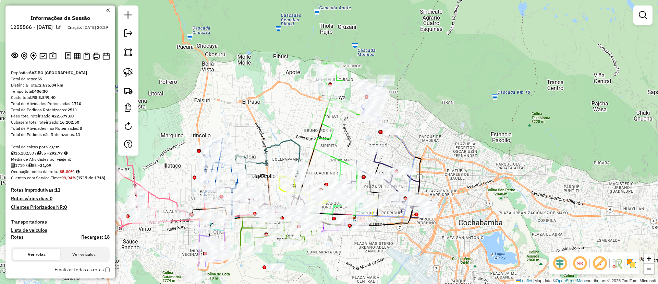
drag, startPoint x: 454, startPoint y: 71, endPoint x: 474, endPoint y: 35, distance: 40.7
click at [474, 35] on div "Janela de atendimento Grade de atendimento Capacidade Transportadoras Veículos …" at bounding box center [329, 142] width 658 height 284
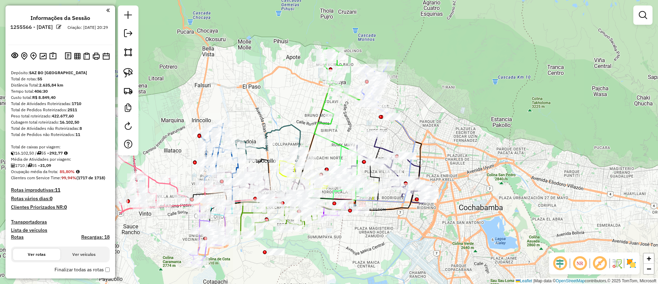
drag, startPoint x: 470, startPoint y: 72, endPoint x: 471, endPoint y: 53, distance: 18.2
click at [471, 53] on div "Janela de atendimento Grade de atendimento Capacidade Transportadoras Veículos …" at bounding box center [329, 142] width 658 height 284
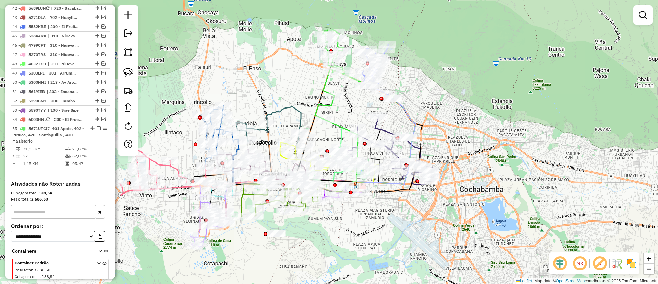
scroll to position [1110, 0]
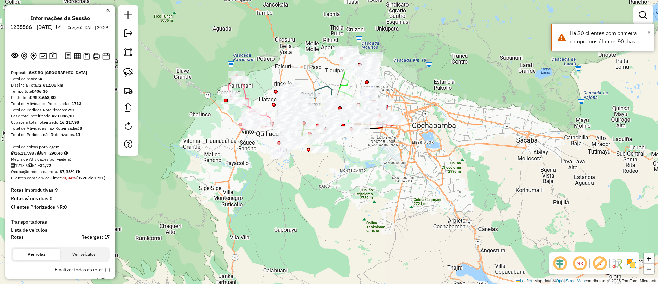
click at [438, 70] on div "Janela de atendimento Grade de atendimento Capacidade Transportadoras Veículos …" at bounding box center [329, 142] width 658 height 284
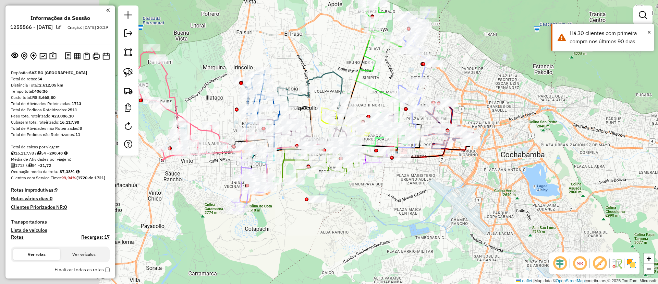
drag, startPoint x: 427, startPoint y: 90, endPoint x: 518, endPoint y: 71, distance: 92.5
click at [518, 71] on div "Janela de atendimento Grade de atendimento Capacidade Transportadoras Veículos …" at bounding box center [329, 142] width 658 height 284
